Goal: Go to known website: Access a specific website the user already knows

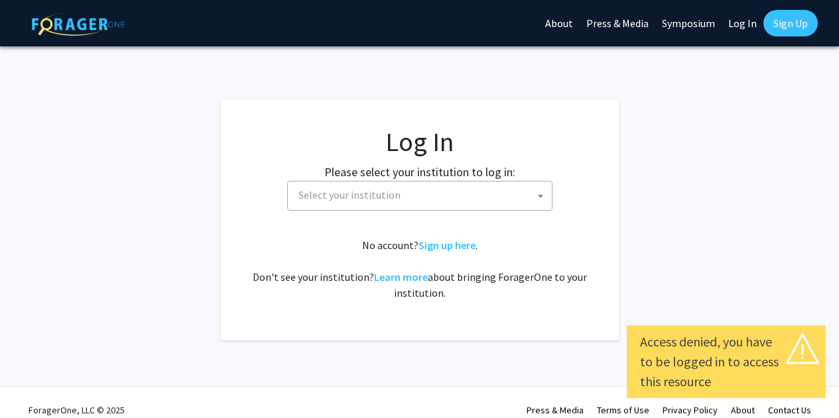
select select
click at [499, 196] on span "Select your institution" at bounding box center [422, 195] width 259 height 27
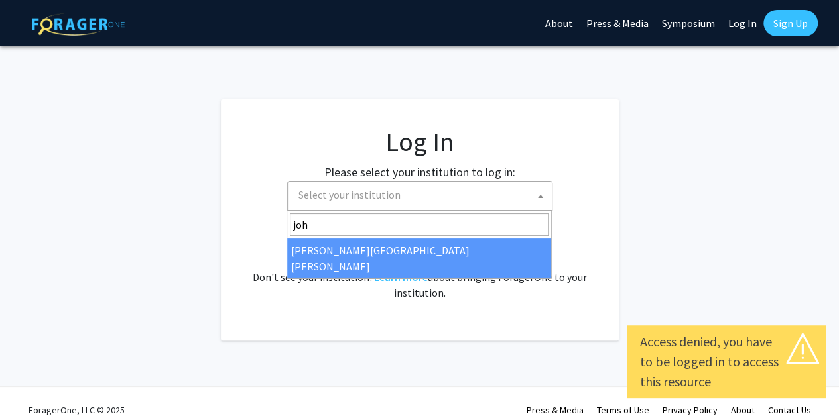
type input "joh"
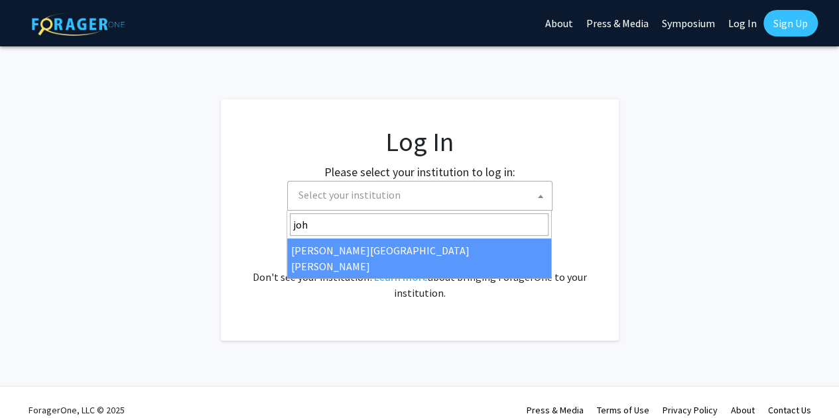
select select "1"
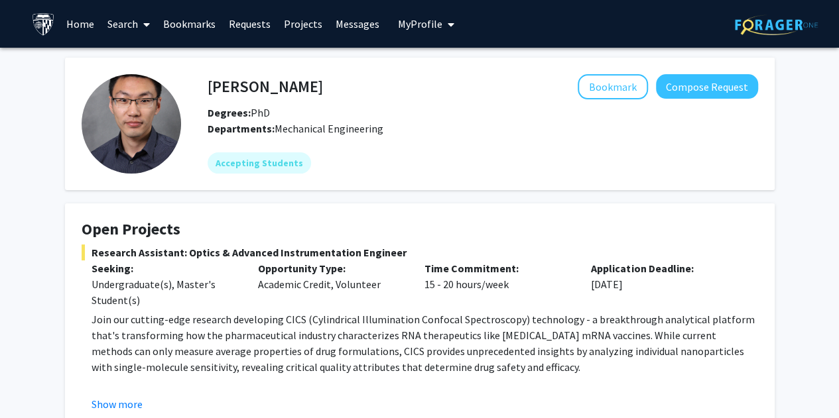
scroll to position [5, 0]
